Goal: Information Seeking & Learning: Find specific fact

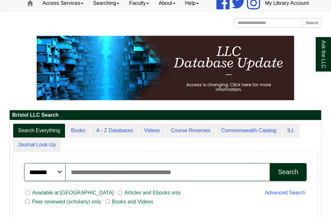
scroll to position [97, 0]
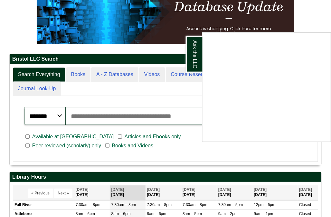
click at [101, 72] on div "Ask the LLC" at bounding box center [165, 108] width 331 height 217
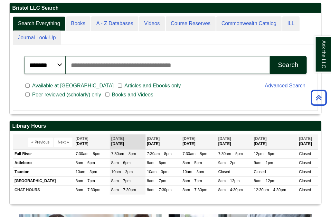
scroll to position [62, 0]
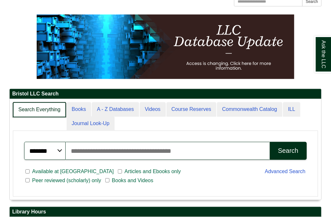
click at [40, 117] on link "Search Everything" at bounding box center [39, 109] width 53 height 15
click at [53, 117] on link "Search Everything" at bounding box center [39, 109] width 53 height 15
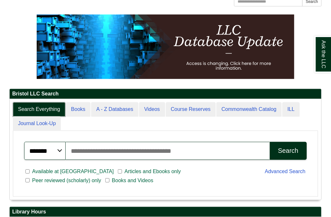
scroll to position [3, 3]
click at [88, 131] on ul "Search Everything Books A - Z Databases Videos Course Reserves Commonwealth Cat…" at bounding box center [165, 116] width 305 height 29
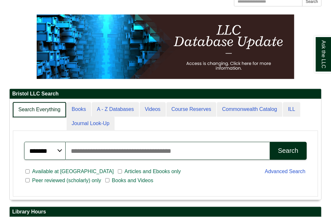
click at [54, 117] on link "Search Everything" at bounding box center [39, 109] width 53 height 15
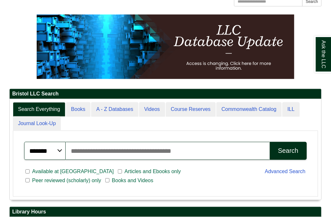
click at [93, 160] on input "Search articles, books, journals & more" at bounding box center [168, 151] width 204 height 18
type input "**********"
click at [270, 142] on button "Search" at bounding box center [288, 151] width 37 height 18
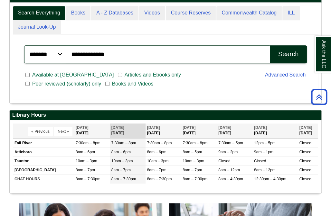
scroll to position [101, 312]
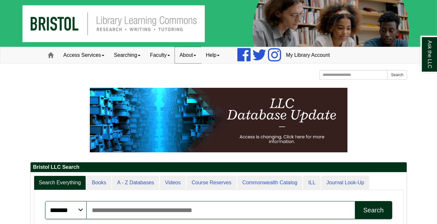
click at [201, 53] on link "About" at bounding box center [188, 55] width 26 height 16
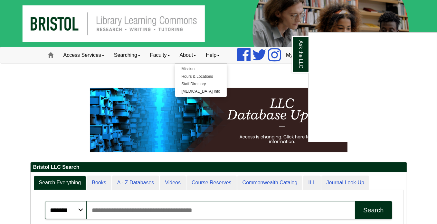
click at [103, 55] on div "Ask the LLC" at bounding box center [218, 112] width 437 height 224
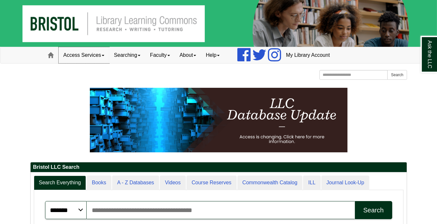
click at [103, 55] on link "Access Services" at bounding box center [84, 55] width 51 height 16
click at [167, 53] on link "Faculty" at bounding box center [160, 55] width 30 height 16
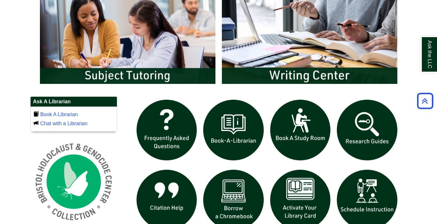
scroll to position [419, 0]
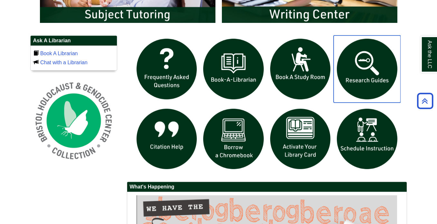
click at [368, 67] on img "slideshow" at bounding box center [367, 68] width 67 height 67
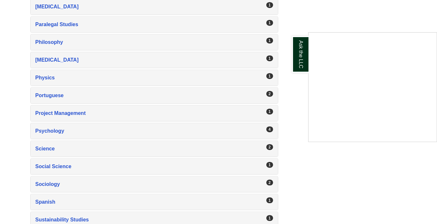
scroll to position [1030, 0]
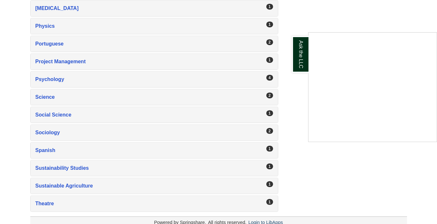
click at [47, 32] on div "Ask the LLC" at bounding box center [218, 112] width 437 height 224
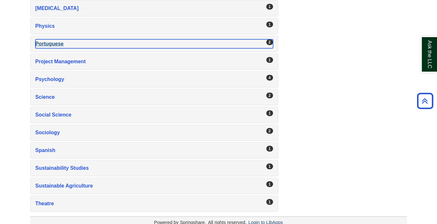
click at [49, 39] on div "Portuguese , 2 guides" at bounding box center [154, 43] width 238 height 9
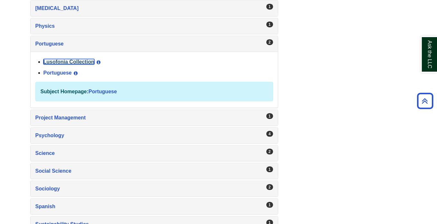
click at [63, 59] on link "Lusofonia Collection" at bounding box center [68, 61] width 51 height 5
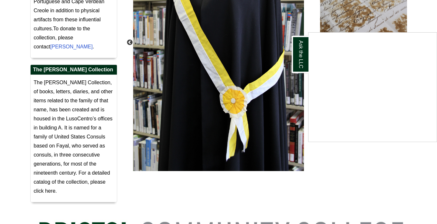
scroll to position [226, 0]
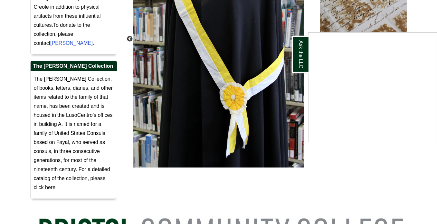
click at [66, 178] on div "Ask the LLC" at bounding box center [218, 112] width 437 height 224
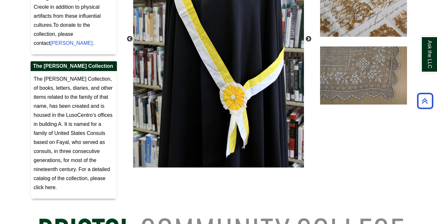
click at [56, 142] on span "The [PERSON_NAME] Collection, of books, letters, diaries, and other items relat…" at bounding box center [73, 133] width 79 height 114
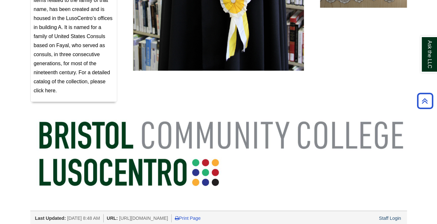
click at [86, 70] on span "The [PERSON_NAME] Collection, of books, letters, diaries, and other items relat…" at bounding box center [73, 36] width 79 height 114
click at [82, 71] on span "The [PERSON_NAME] Collection, of books, letters, diaries, and other items relat…" at bounding box center [73, 36] width 79 height 114
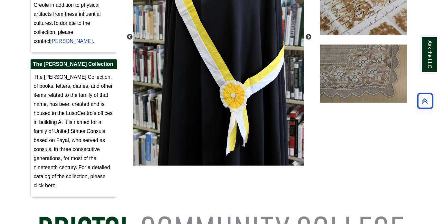
click at [62, 65] on h2 "The [PERSON_NAME] Collection" at bounding box center [74, 64] width 86 height 10
click at [60, 99] on p "The [PERSON_NAME] Collection, of books, letters, diaries, and other items relat…" at bounding box center [74, 130] width 80 height 117
click at [59, 111] on span "The [PERSON_NAME] Collection, of books, letters, diaries, and other items relat…" at bounding box center [73, 131] width 79 height 114
click at [56, 144] on p "The [PERSON_NAME] Collection, of books, letters, diaries, and other items relat…" at bounding box center [74, 130] width 80 height 117
click at [57, 162] on p "The [PERSON_NAME] Collection, of books, letters, diaries, and other items relat…" at bounding box center [74, 130] width 80 height 117
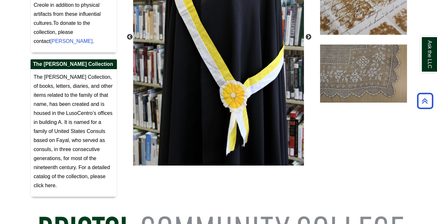
click at [96, 165] on span "The [PERSON_NAME] Collection, of books, letters, diaries, and other items relat…" at bounding box center [73, 131] width 79 height 114
drag, startPoint x: 44, startPoint y: 76, endPoint x: 85, endPoint y: 78, distance: 40.9
click at [85, 78] on span "The [PERSON_NAME] Collection, of books, letters, diaries, and other items relat…" at bounding box center [73, 131] width 79 height 114
copy span "[PERSON_NAME] Collection"
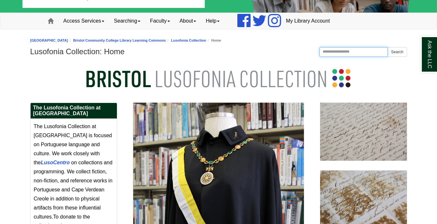
click at [330, 51] on input "Search this Guide" at bounding box center [354, 52] width 69 height 10
paste input "**********"
type input "**********"
click at [388, 47] on button "Search" at bounding box center [397, 52] width 19 height 10
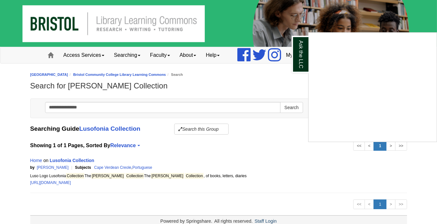
click at [68, 181] on div "Ask the LLC" at bounding box center [218, 112] width 437 height 224
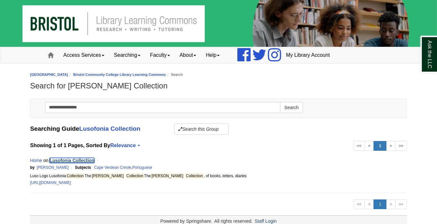
click at [72, 158] on link "Lusofonia Collection" at bounding box center [72, 160] width 44 height 5
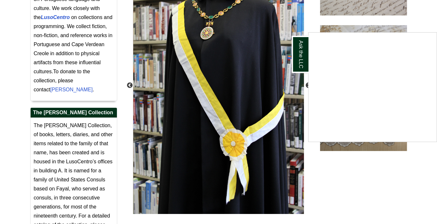
scroll to position [129, 0]
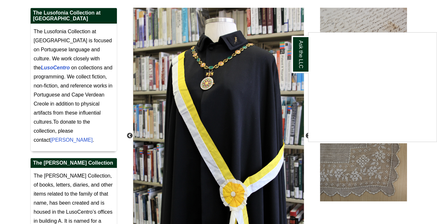
click at [52, 68] on div "Ask the LLC" at bounding box center [218, 112] width 437 height 224
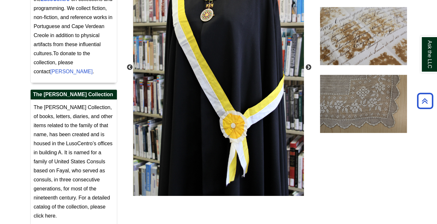
scroll to position [258, 0]
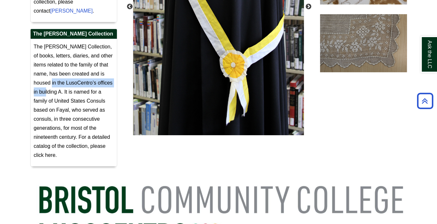
drag, startPoint x: 43, startPoint y: 82, endPoint x: 38, endPoint y: 91, distance: 10.2
click at [38, 91] on span "The Dabney Collection, of books, letters, diaries, and other items related to t…" at bounding box center [73, 101] width 79 height 114
copy span "LusoCentro’s offices in building A"
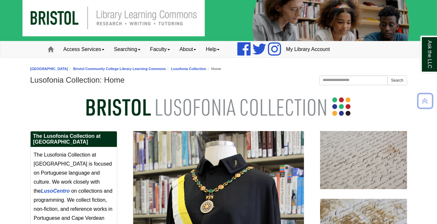
scroll to position [0, 0]
